Goal: Check status

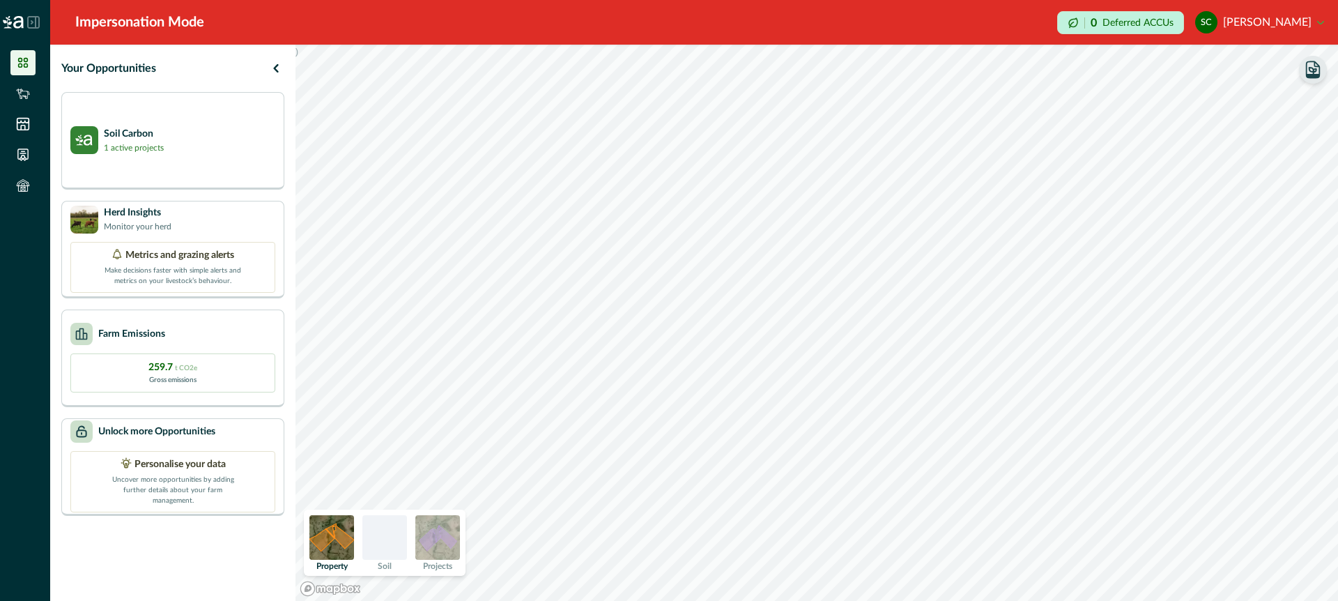
click at [1310, 72] on icon "button" at bounding box center [1314, 70] width 20 height 20
